Goal: Task Accomplishment & Management: Use online tool/utility

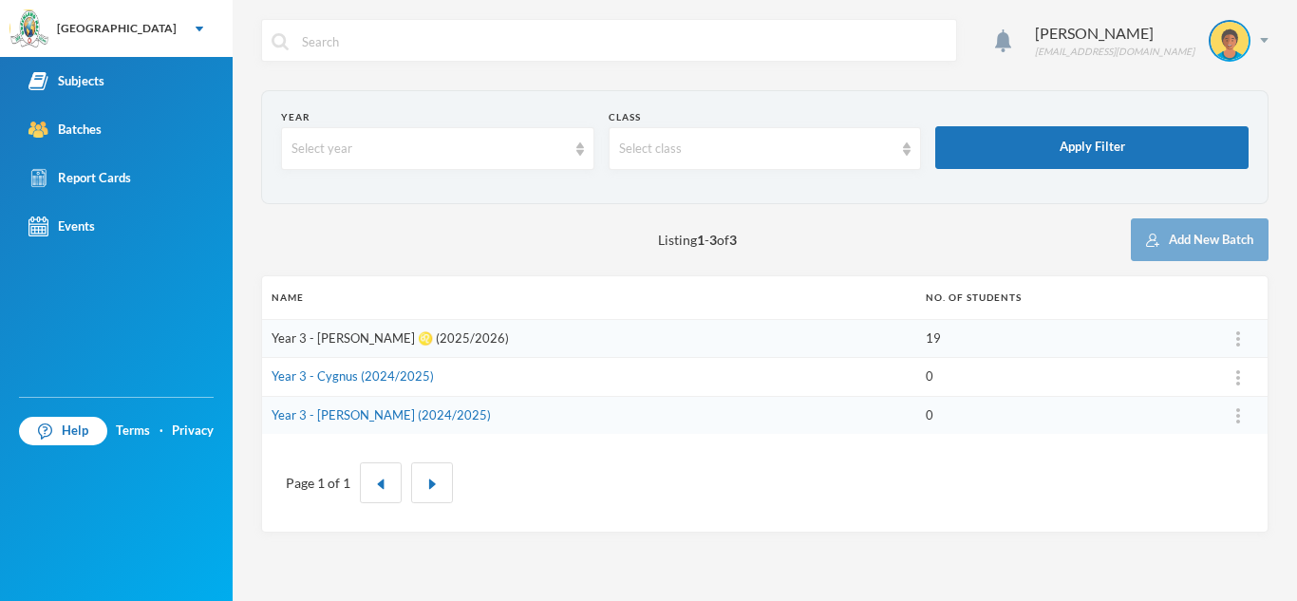
click at [337, 340] on link "Year 3 - [PERSON_NAME] ♌️ (2025/2026)" at bounding box center [390, 337] width 237 height 15
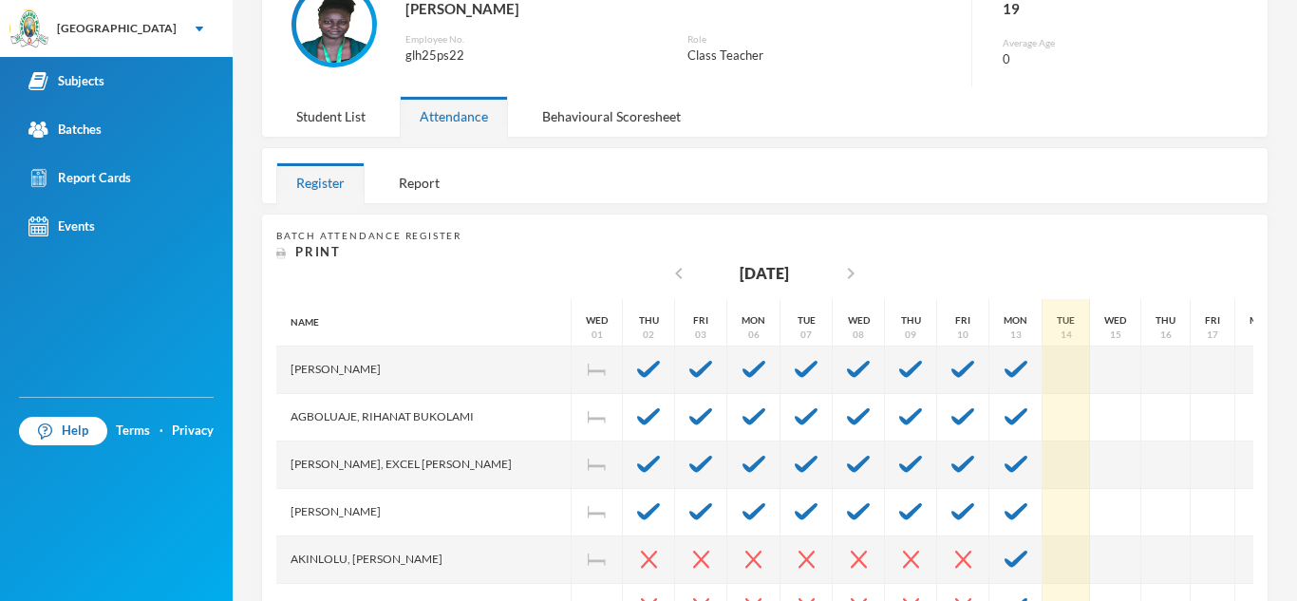
scroll to position [266, 0]
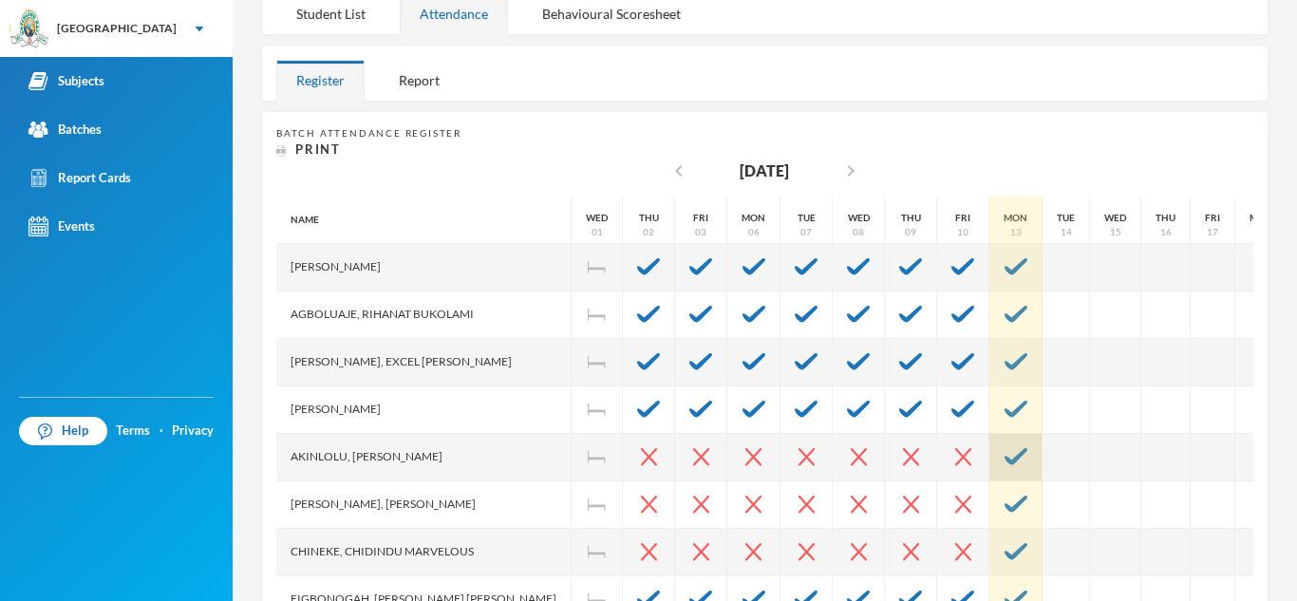
click at [990, 468] on div at bounding box center [1016, 457] width 53 height 47
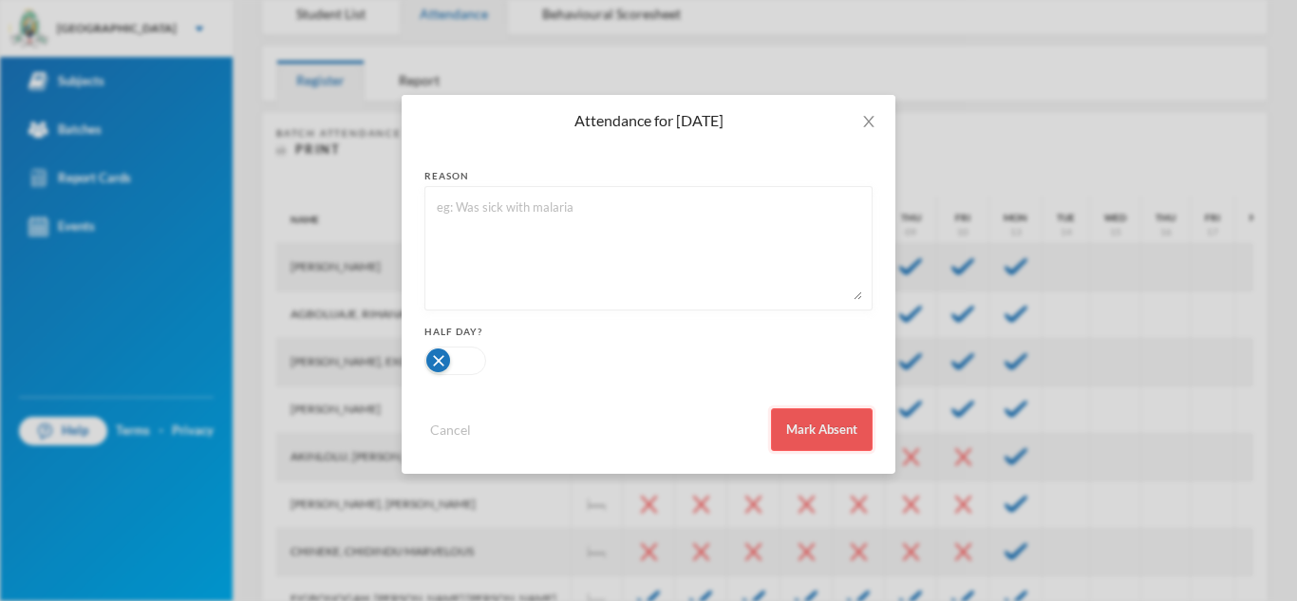
click at [840, 440] on button "Mark Absent" at bounding box center [822, 429] width 102 height 43
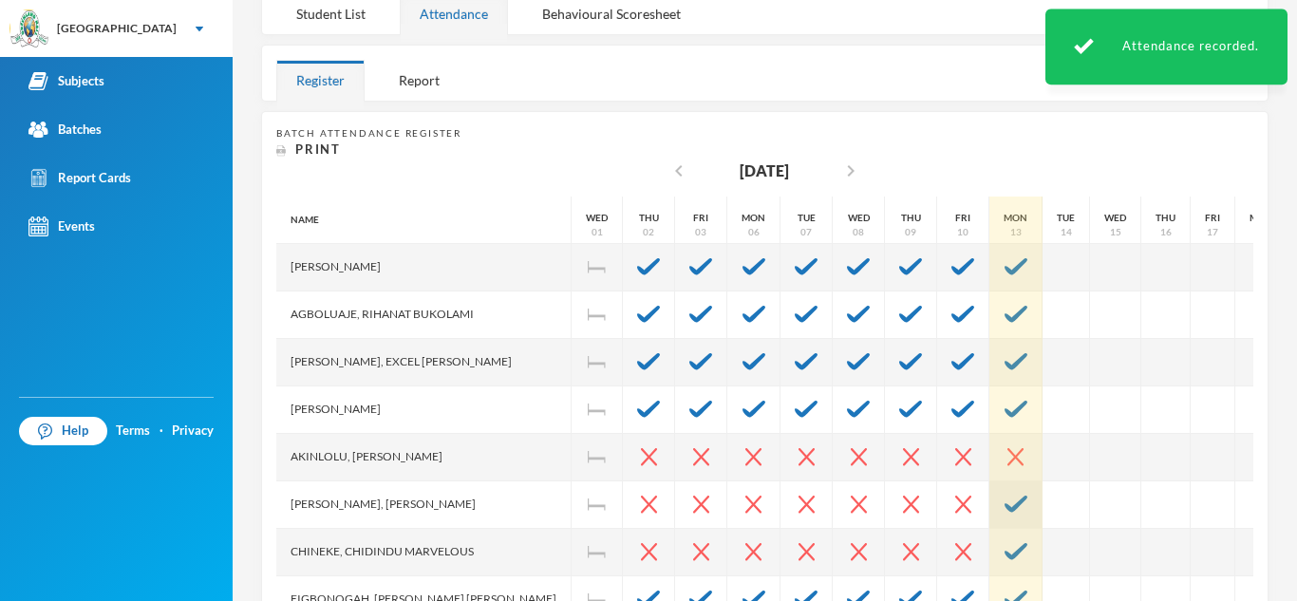
click at [990, 509] on div at bounding box center [1016, 504] width 53 height 47
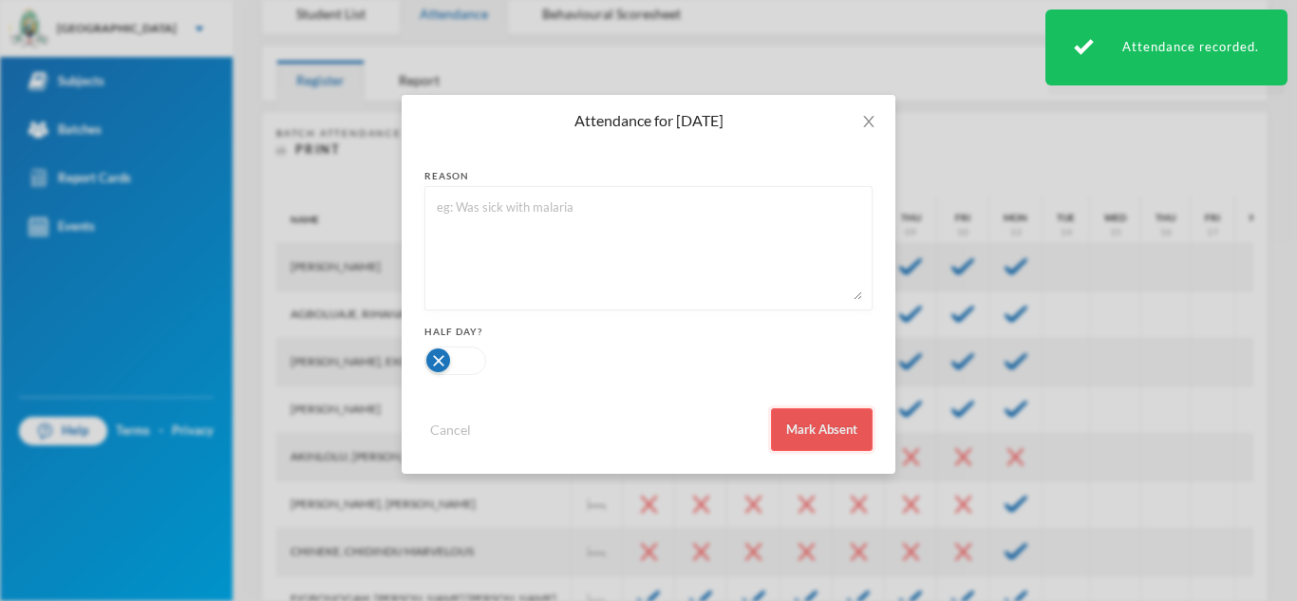
click at [839, 443] on button "Mark Absent" at bounding box center [822, 429] width 102 height 43
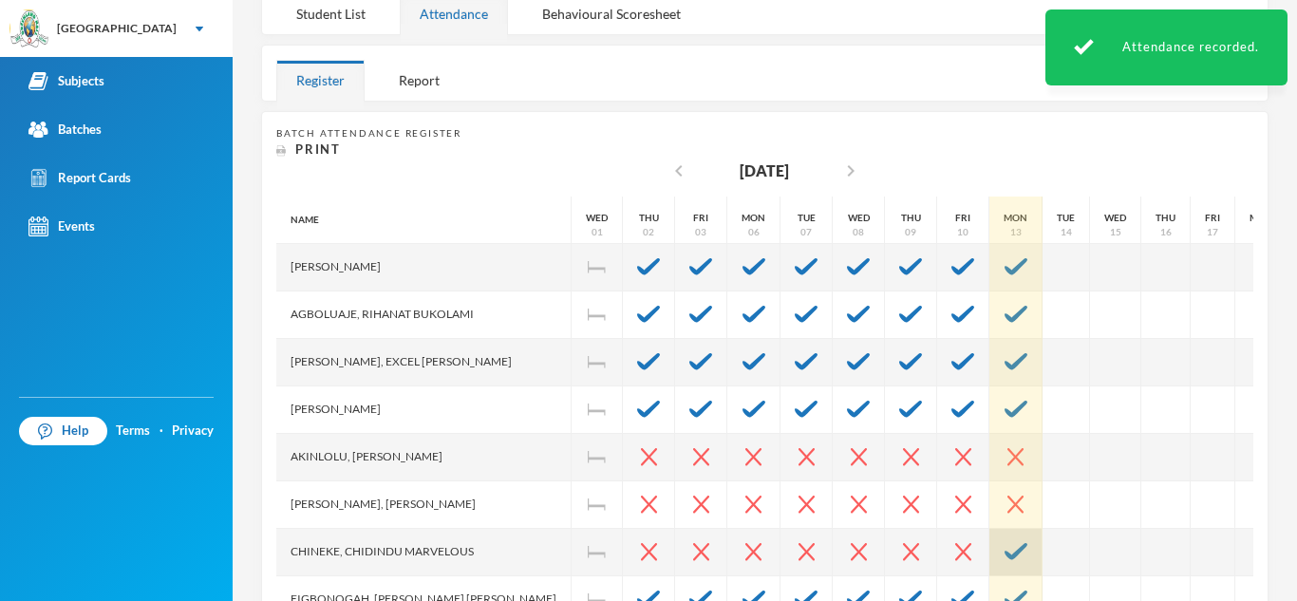
click at [990, 534] on div at bounding box center [1016, 552] width 53 height 47
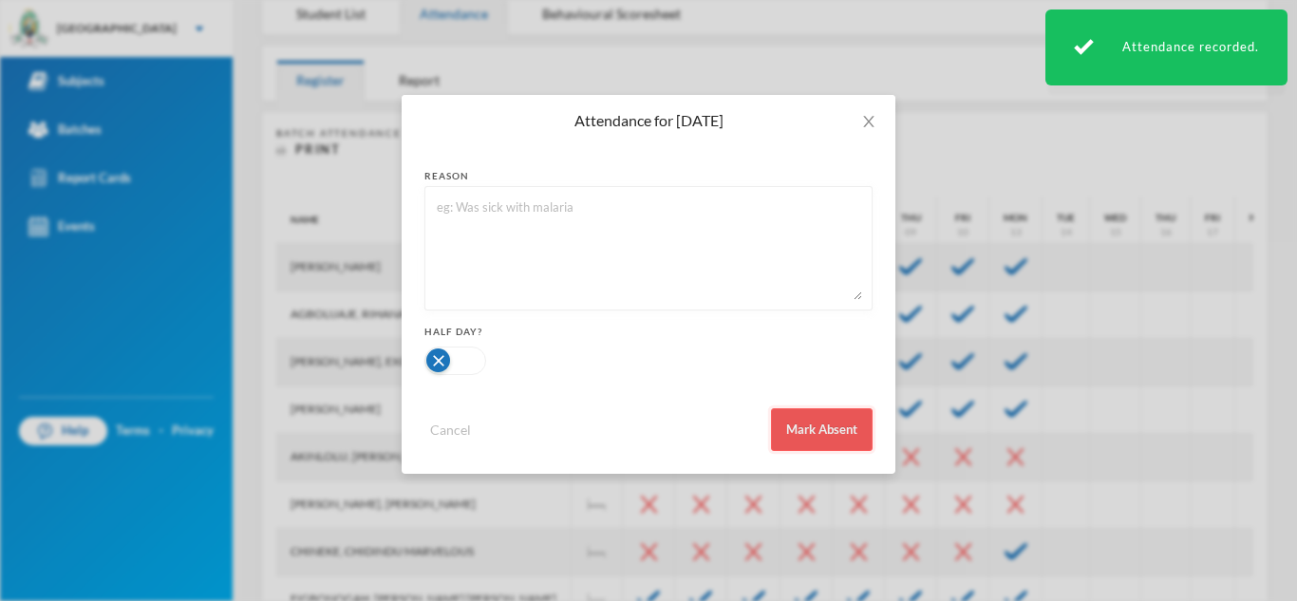
click at [836, 443] on button "Mark Absent" at bounding box center [822, 429] width 102 height 43
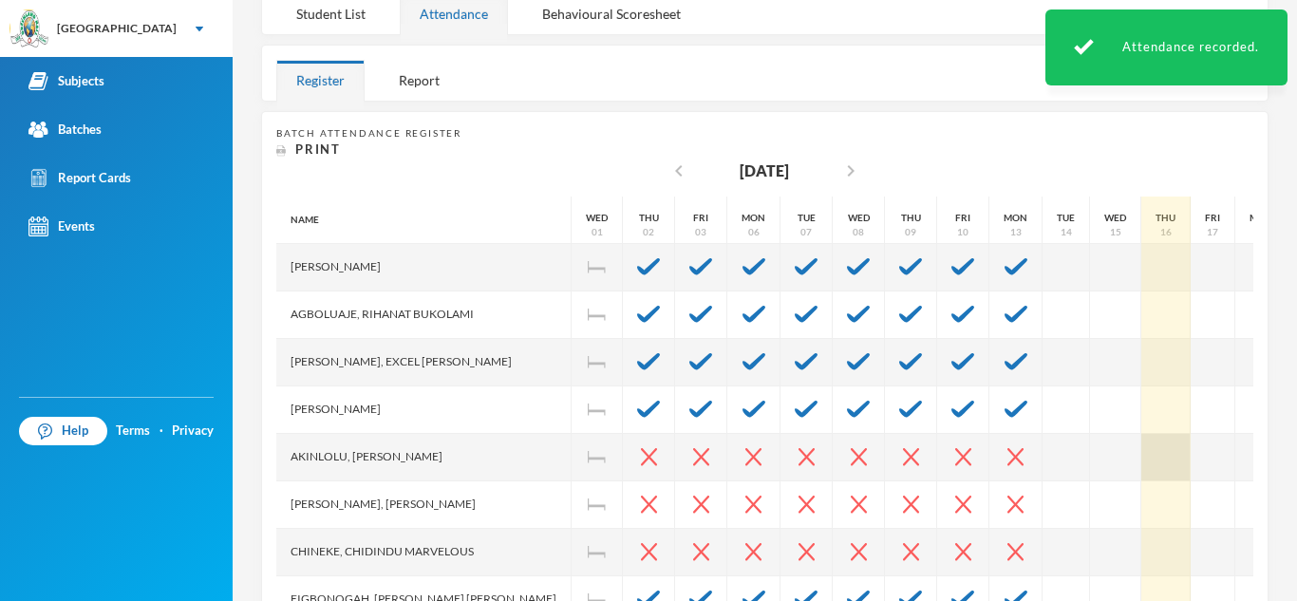
drag, startPoint x: 1067, startPoint y: 389, endPoint x: 1092, endPoint y: 450, distance: 65.6
click at [1092, 450] on div "Name [PERSON_NAME], [PERSON_NAME], Excel [PERSON_NAME], [PERSON_NAME], [PERSON_…" at bounding box center [764, 434] width 977 height 475
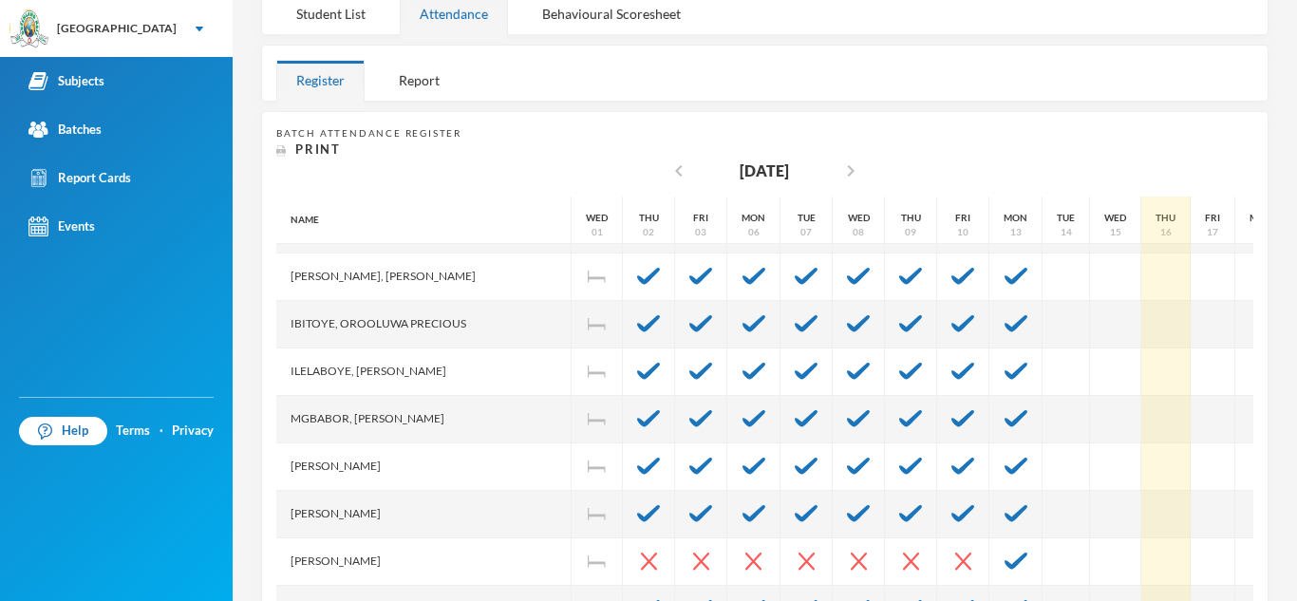
scroll to position [456, 0]
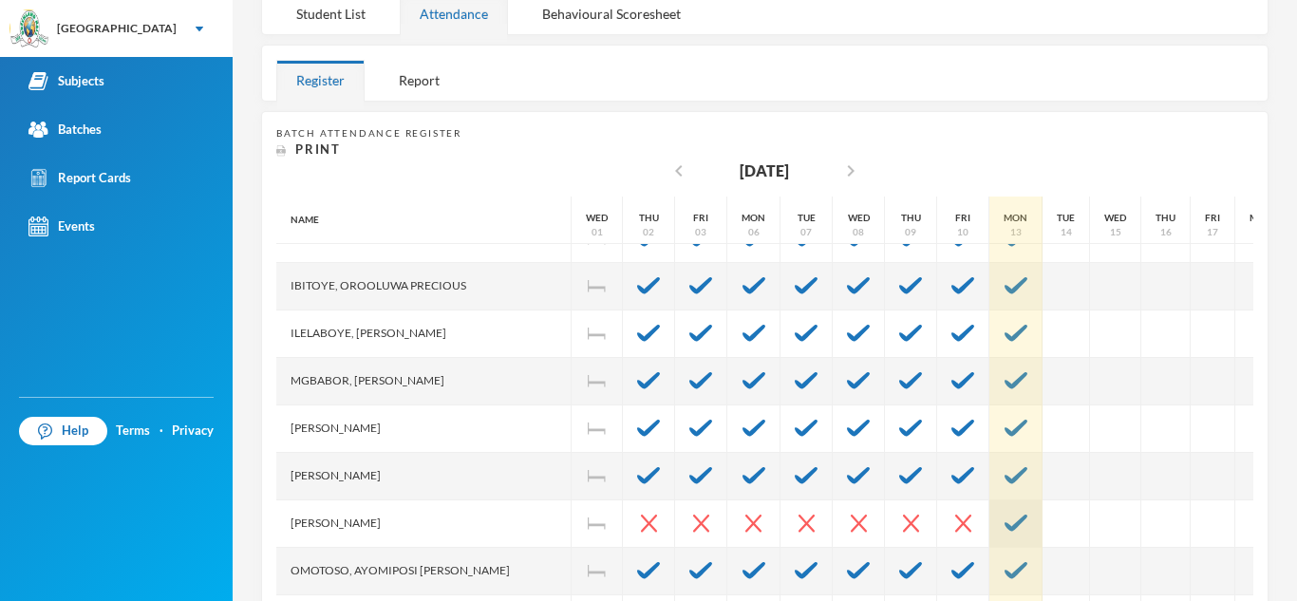
click at [990, 535] on div at bounding box center [1016, 523] width 53 height 47
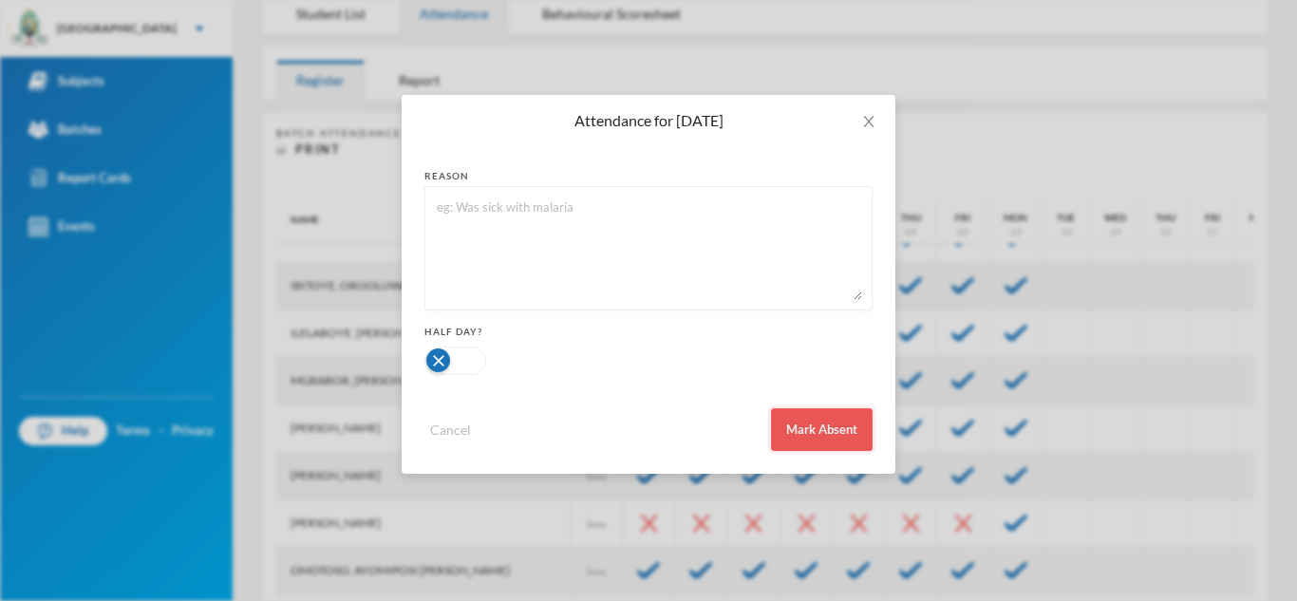
click at [808, 428] on button "Mark Absent" at bounding box center [822, 429] width 102 height 43
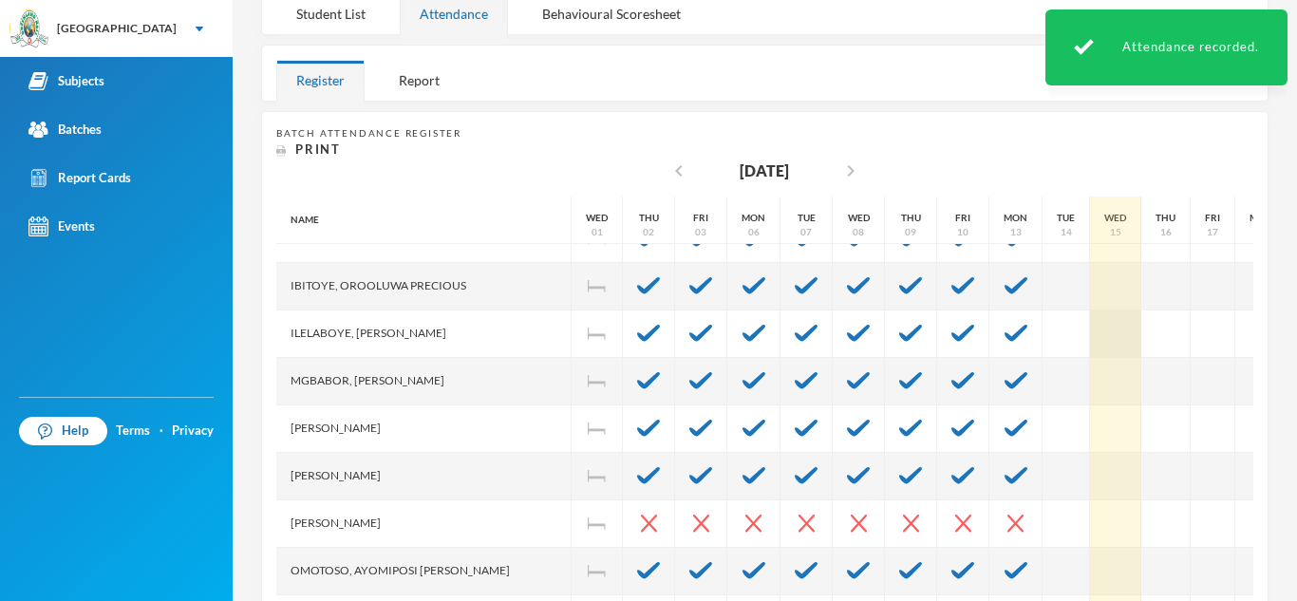
drag, startPoint x: 1066, startPoint y: 315, endPoint x: 1058, endPoint y: 349, distance: 34.3
click at [1090, 349] on div at bounding box center [1115, 334] width 51 height 47
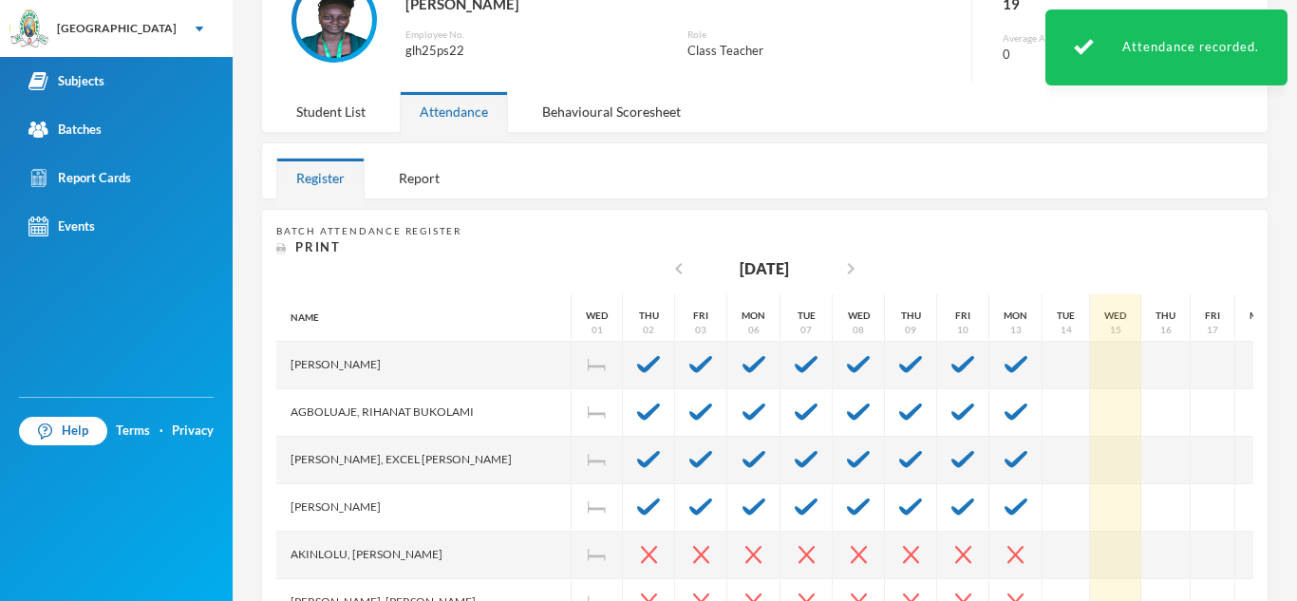
scroll to position [152, 0]
